Goal: Information Seeking & Learning: Check status

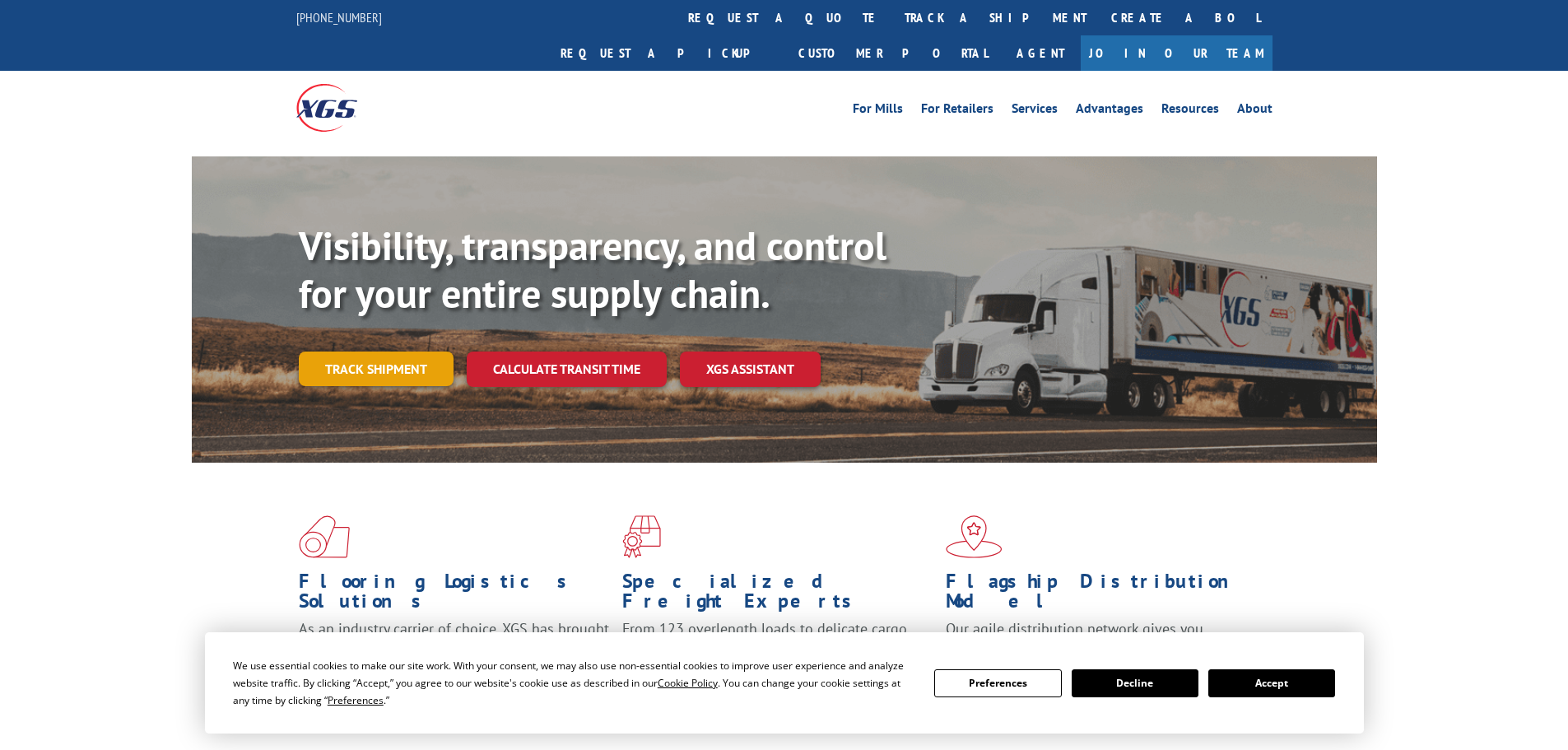
click at [339, 352] on link "Track shipment" at bounding box center [375, 368] width 154 height 35
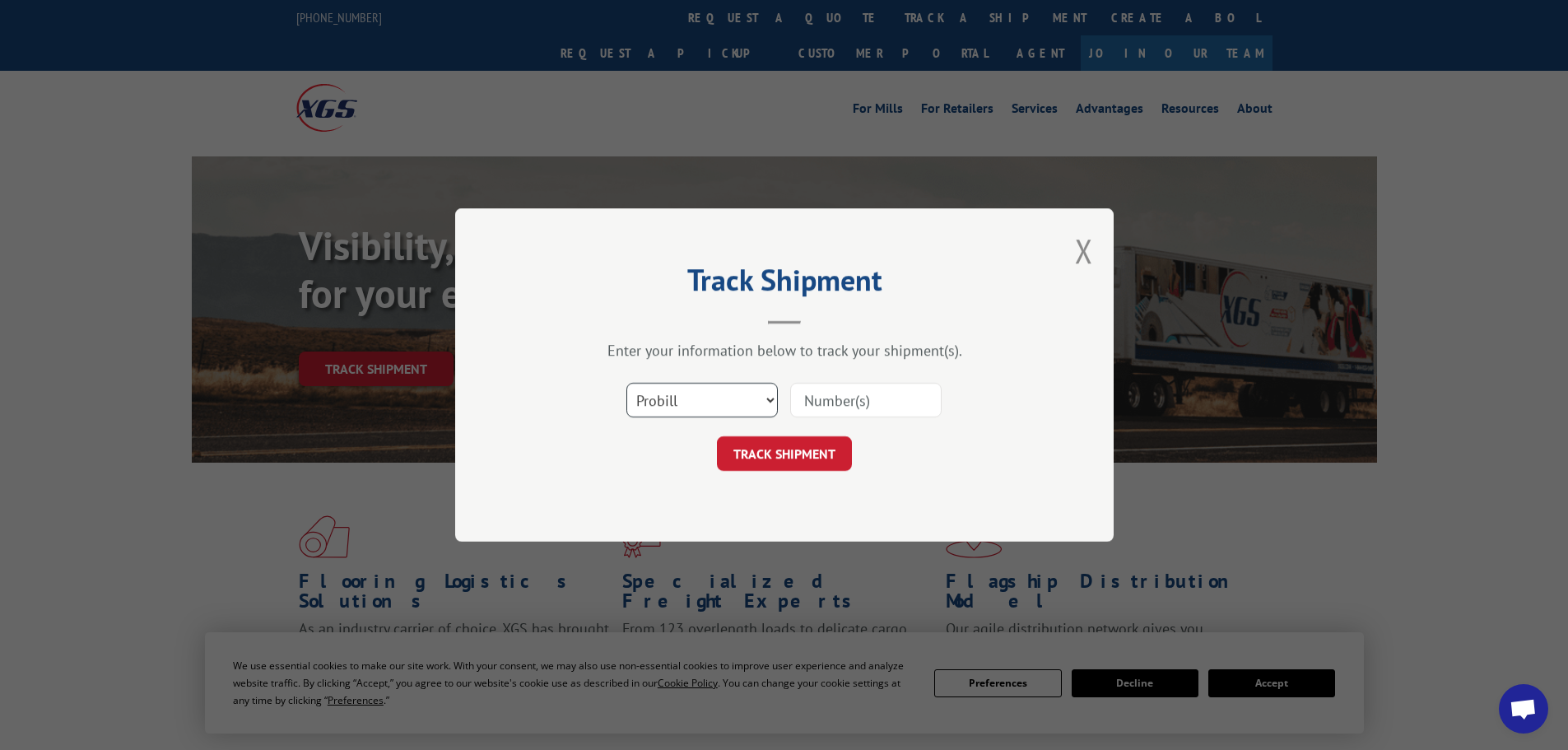
click at [663, 403] on select "Select category... Probill BOL PO" at bounding box center [702, 399] width 151 height 35
select select "bol"
click at [626, 382] on select "Select category... Probill BOL PO" at bounding box center [702, 399] width 151 height 35
click at [832, 402] on input at bounding box center [866, 399] width 151 height 35
paste input "5176338"
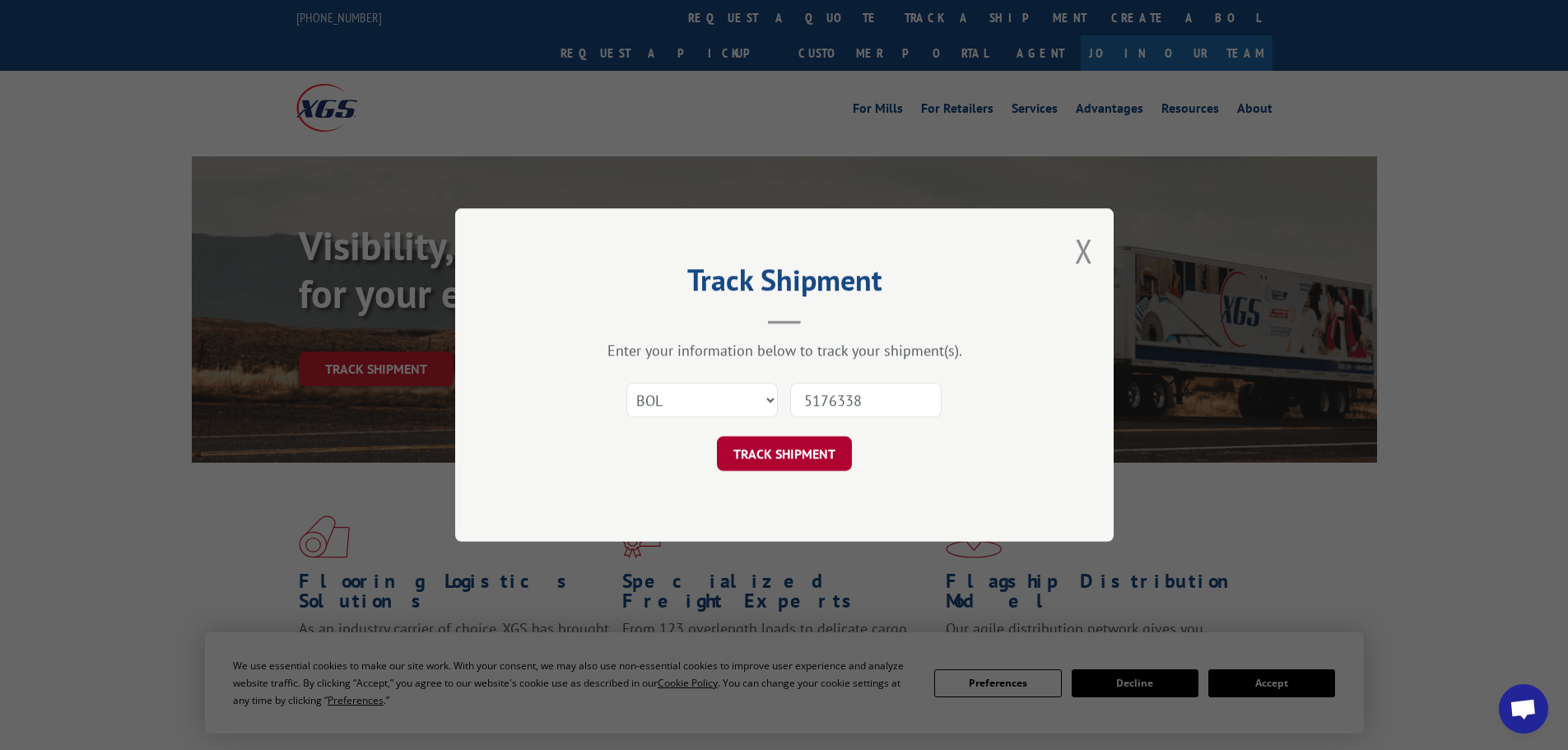
type input "5176338"
click at [812, 462] on button "TRACK SHIPMENT" at bounding box center [784, 453] width 135 height 35
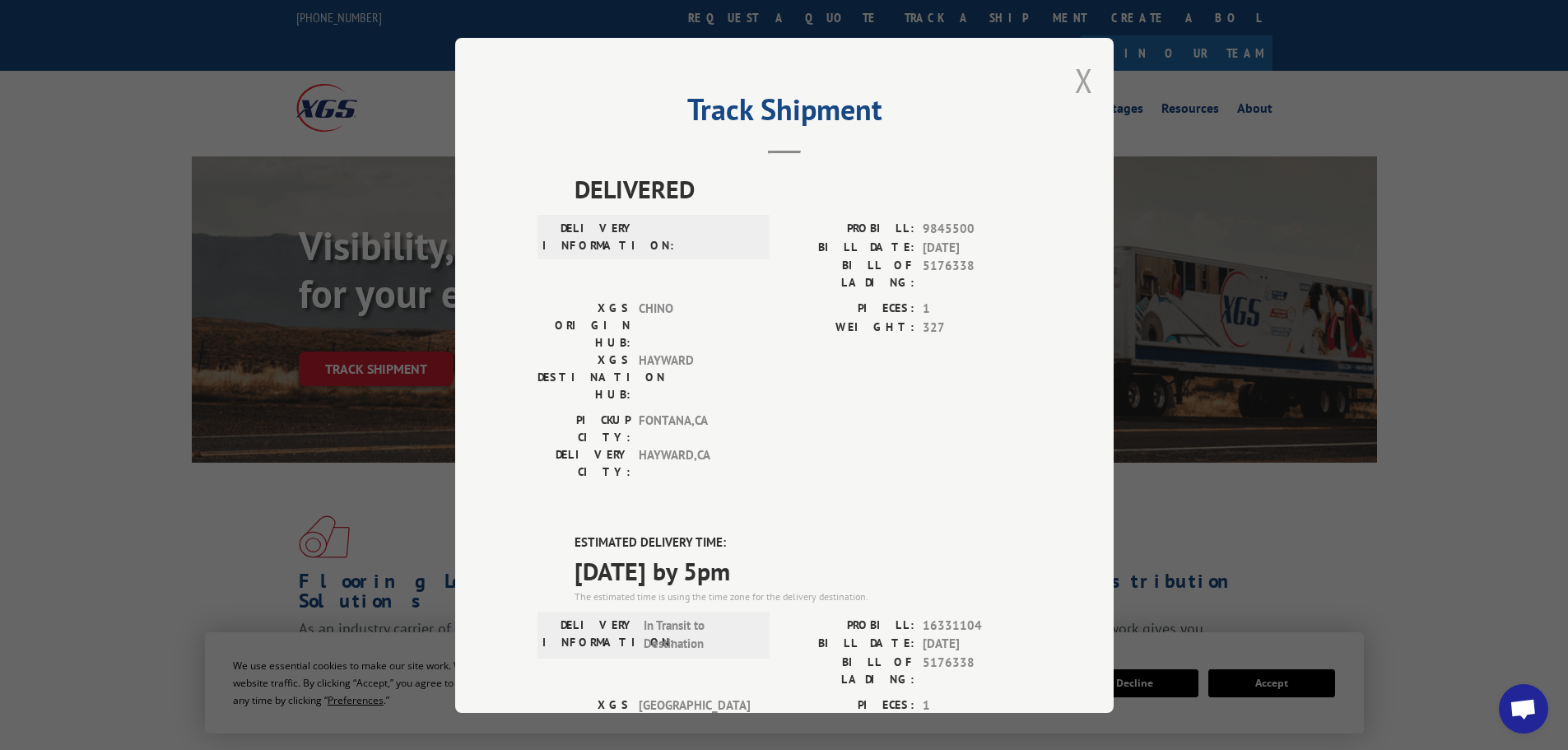
click at [1083, 84] on button "Close modal" at bounding box center [1083, 79] width 18 height 44
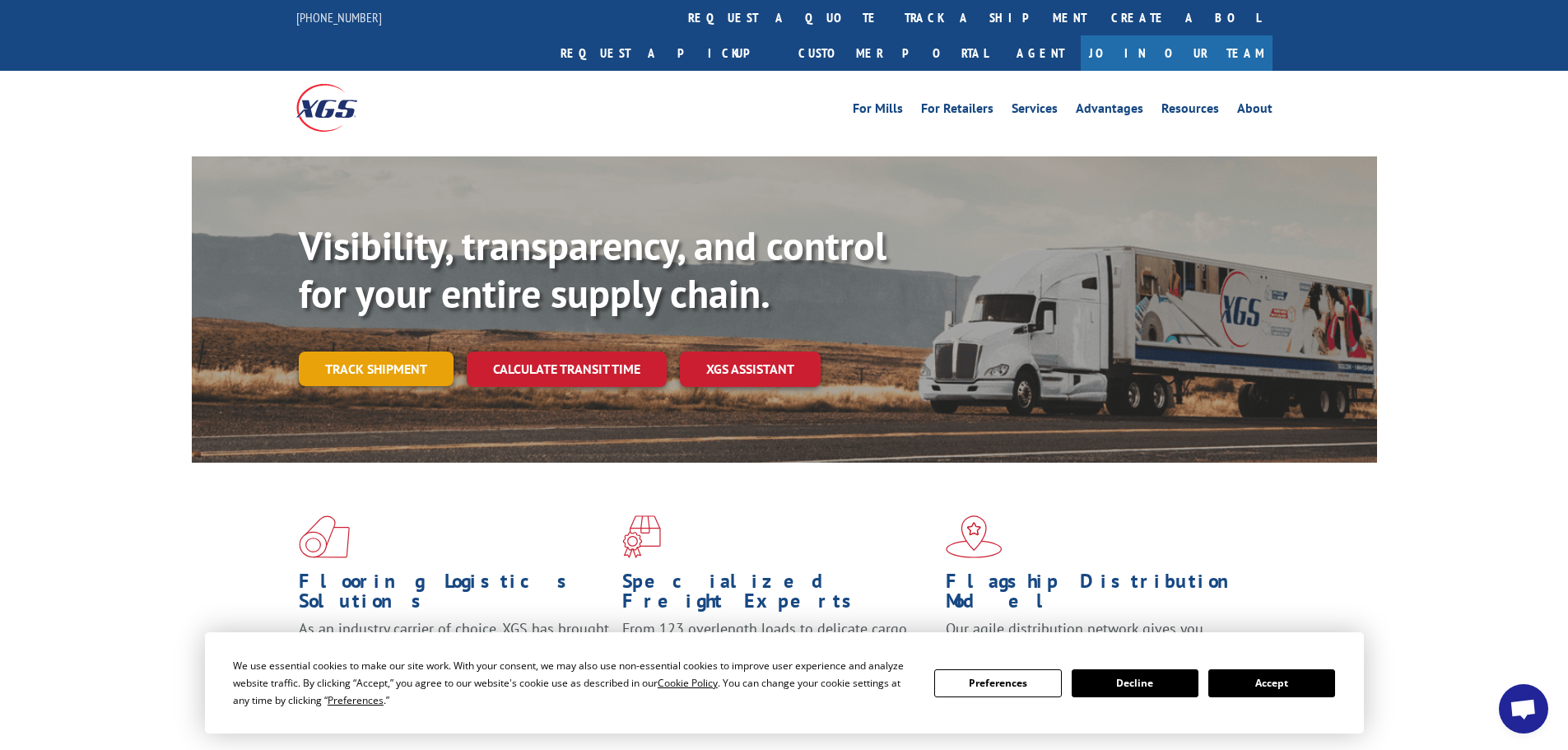
click at [362, 352] on link "Track shipment" at bounding box center [375, 368] width 154 height 35
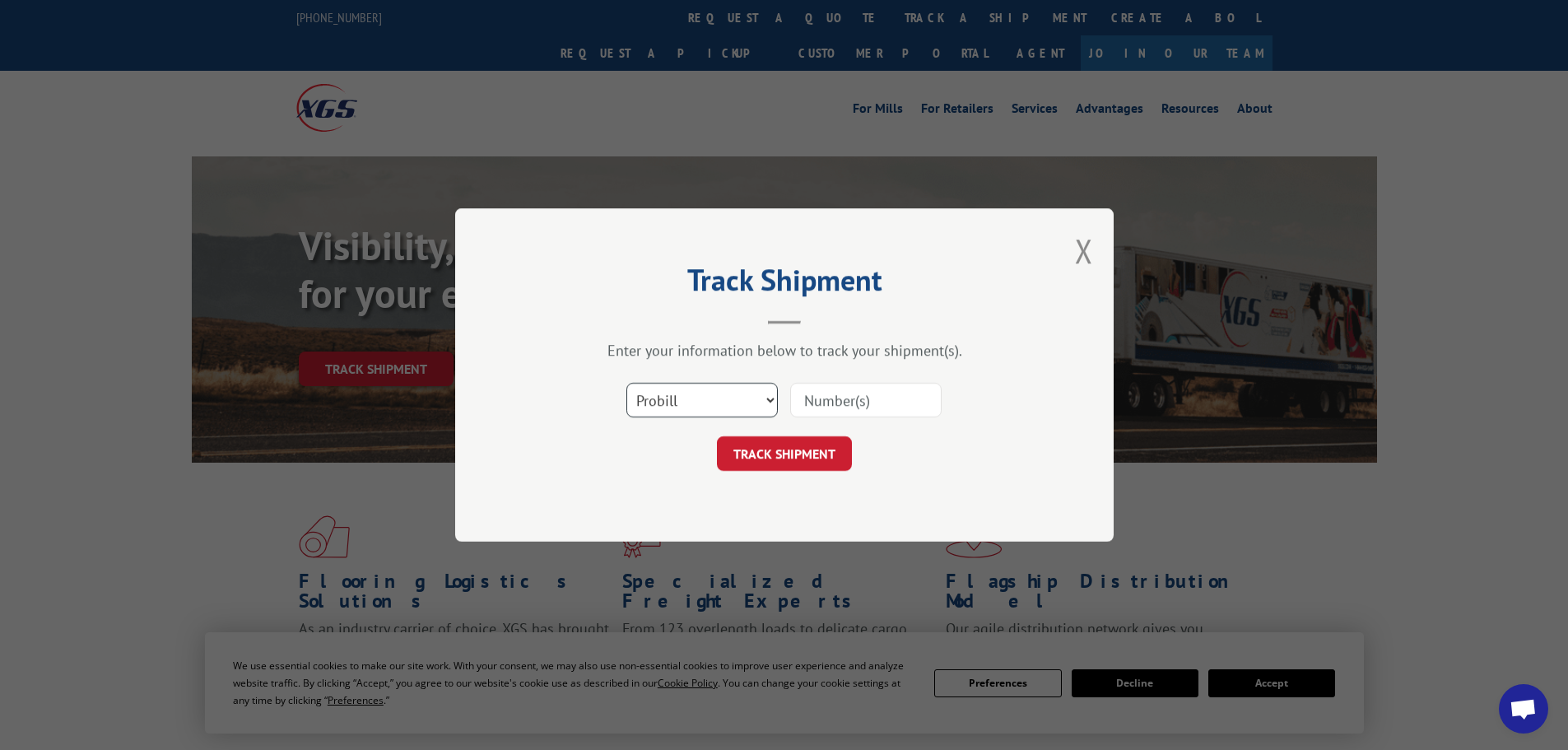
click at [662, 409] on select "Select category... Probill BOL PO" at bounding box center [702, 399] width 151 height 35
select select "bol"
click at [626, 382] on select "Select category... Probill BOL PO" at bounding box center [702, 399] width 151 height 35
click at [822, 409] on input at bounding box center [866, 399] width 151 height 35
paste input "5193975"
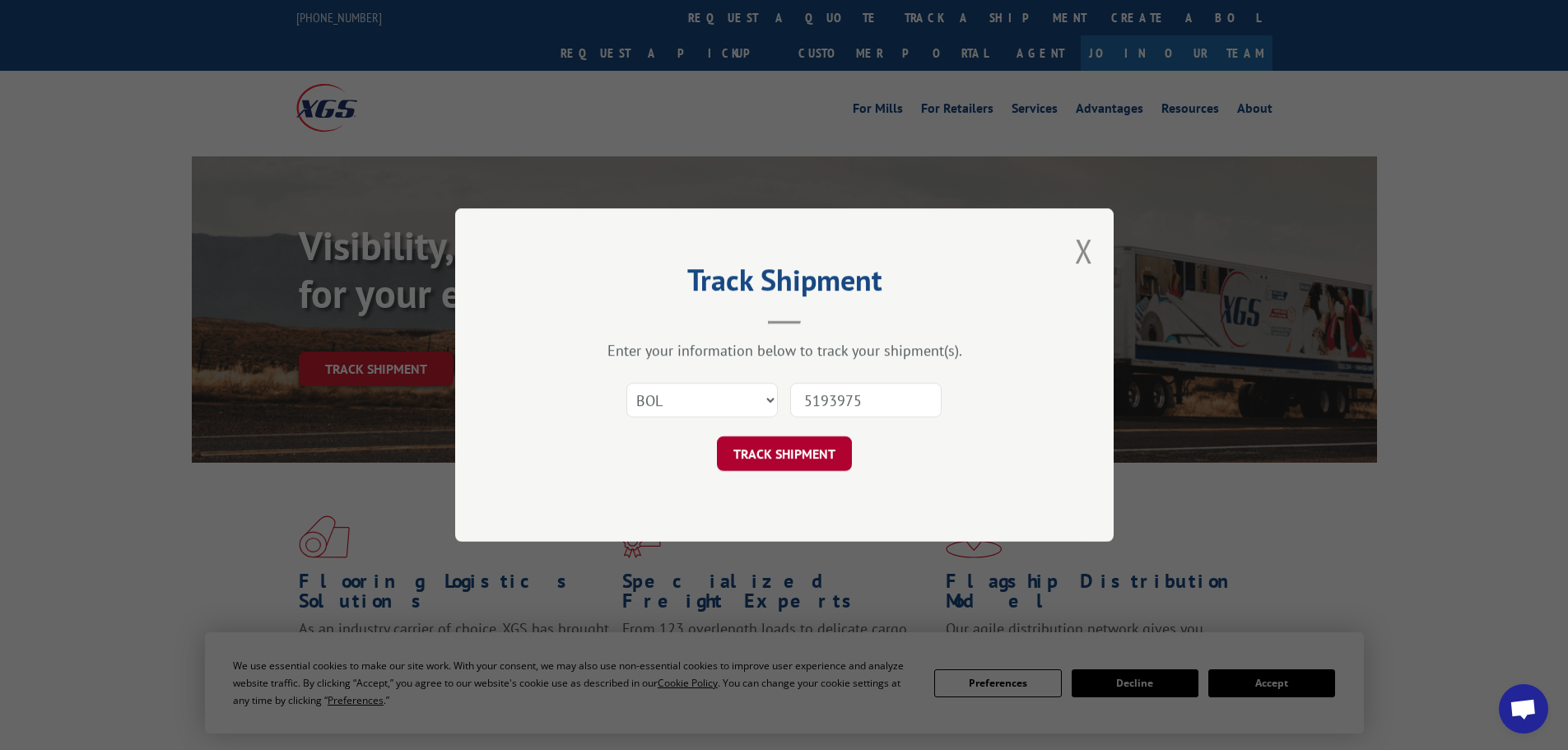
type input "5193975"
click at [785, 458] on button "TRACK SHIPMENT" at bounding box center [784, 453] width 135 height 35
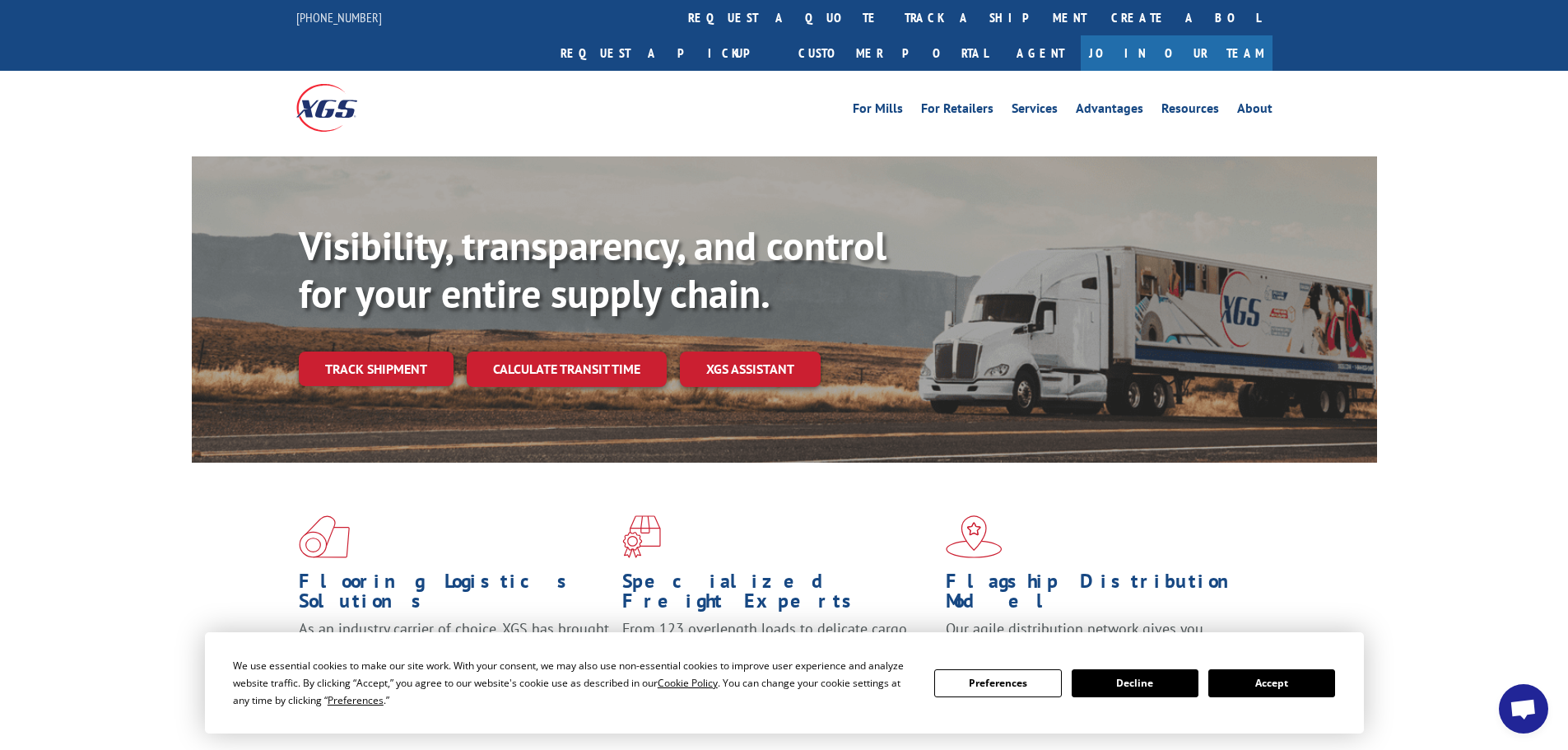
drag, startPoint x: 435, startPoint y: 326, endPoint x: 432, endPoint y: 338, distance: 12.4
click at [434, 352] on link "Track shipment" at bounding box center [375, 368] width 154 height 35
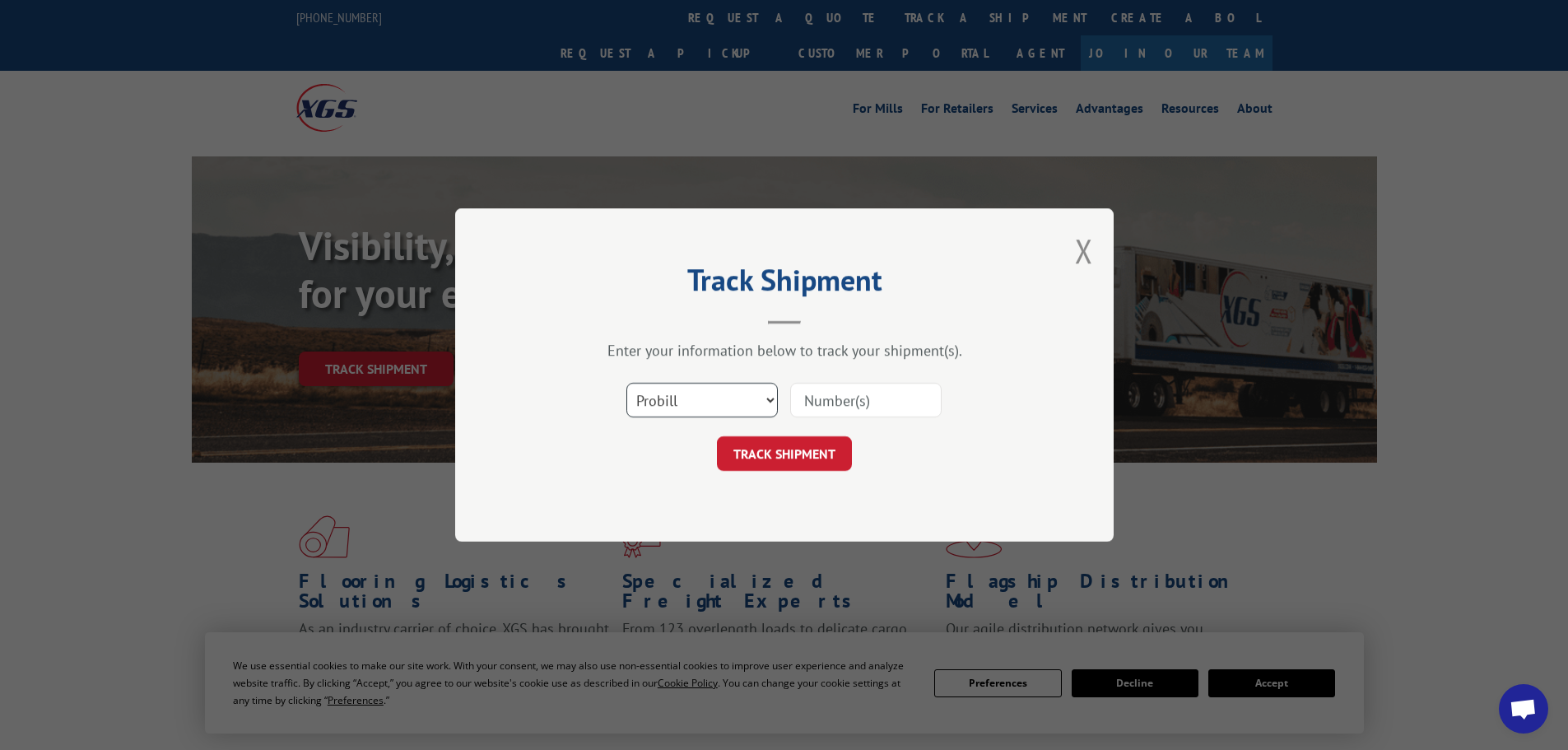
click at [682, 406] on select "Select category... Probill BOL PO" at bounding box center [702, 399] width 151 height 35
select select "bol"
click at [626, 382] on select "Select category... Probill BOL PO" at bounding box center [702, 399] width 151 height 35
click at [811, 396] on input at bounding box center [866, 399] width 151 height 35
paste input "6017577"
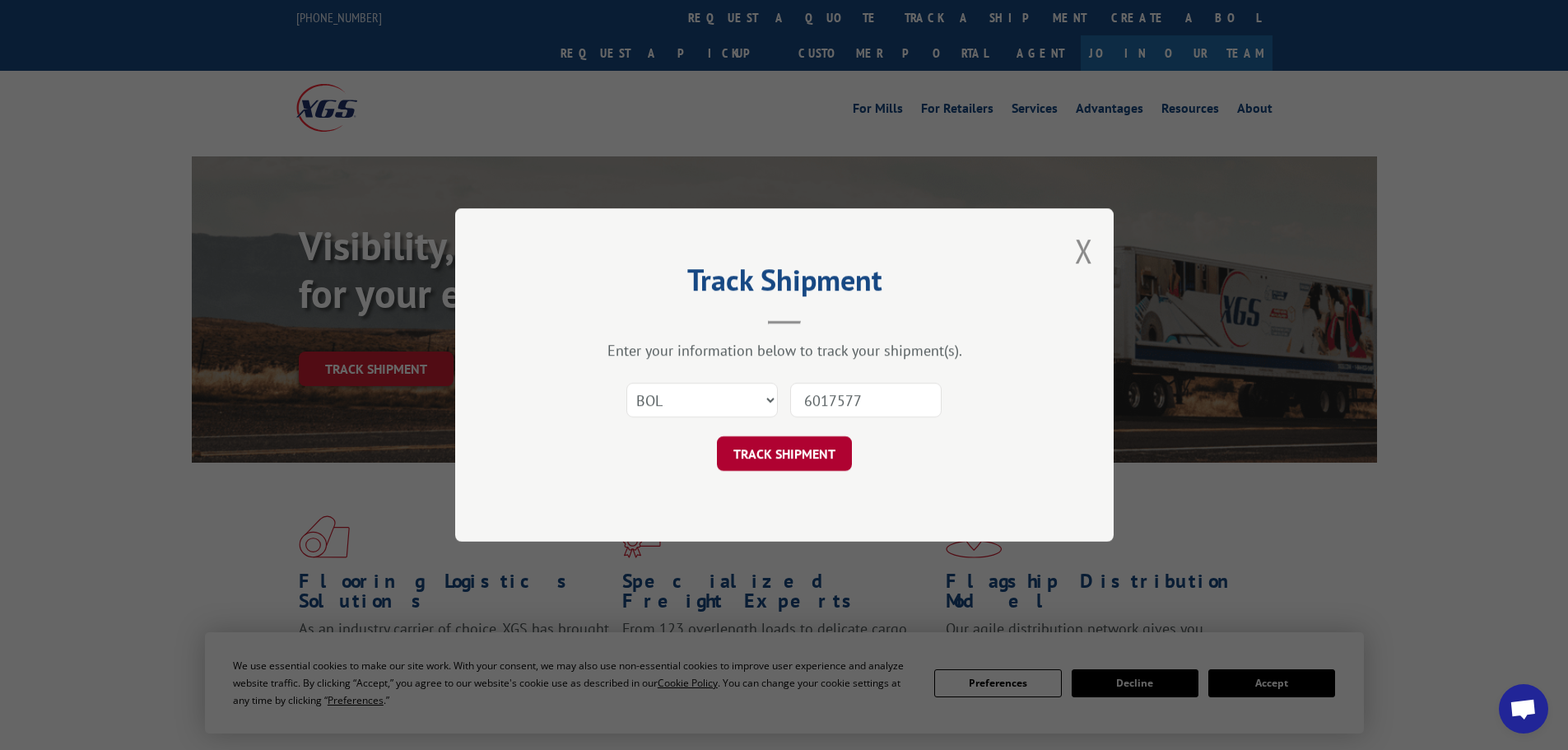
type input "6017577"
click at [793, 450] on button "TRACK SHIPMENT" at bounding box center [784, 453] width 135 height 35
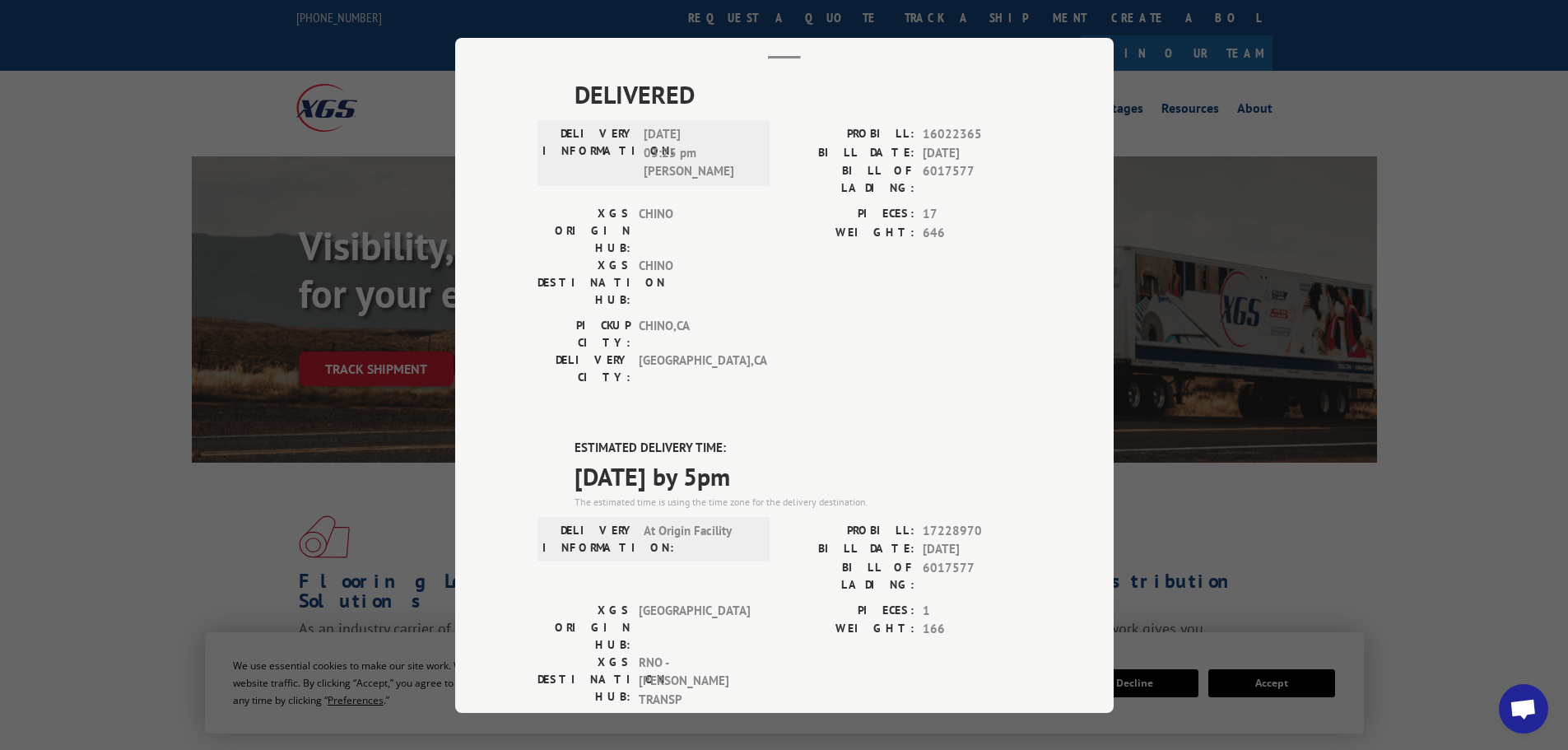
scroll to position [247, 0]
